Goal: Task Accomplishment & Management: Manage account settings

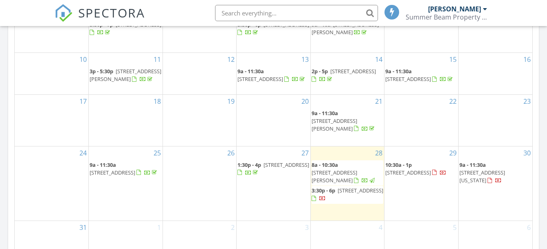
scroll to position [496, 0]
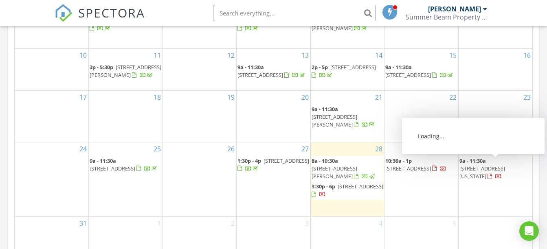
click at [492, 174] on div at bounding box center [490, 176] width 4 height 5
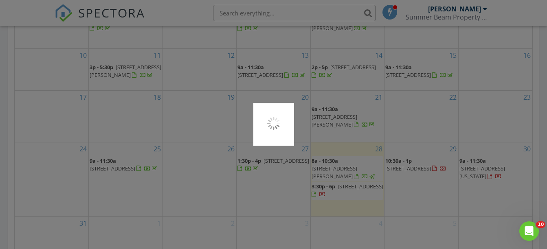
scroll to position [0, 0]
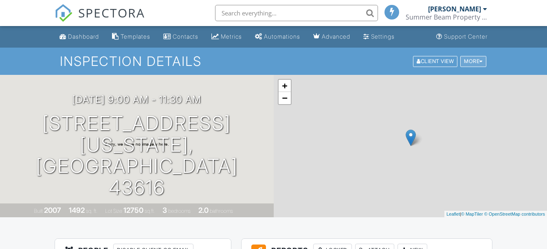
click at [478, 64] on div "More" at bounding box center [474, 61] width 26 height 11
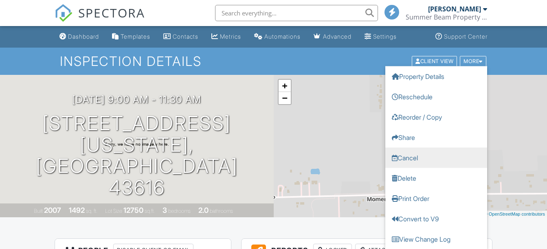
click at [418, 159] on link "Cancel" at bounding box center [437, 158] width 102 height 20
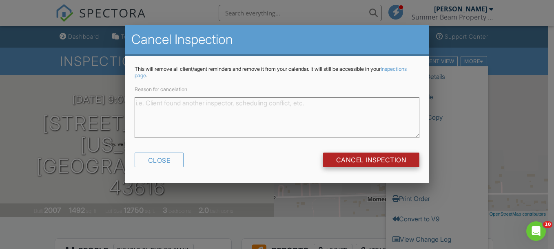
click at [395, 155] on input "Cancel Inspection" at bounding box center [371, 160] width 97 height 15
